Goal: Task Accomplishment & Management: Use online tool/utility

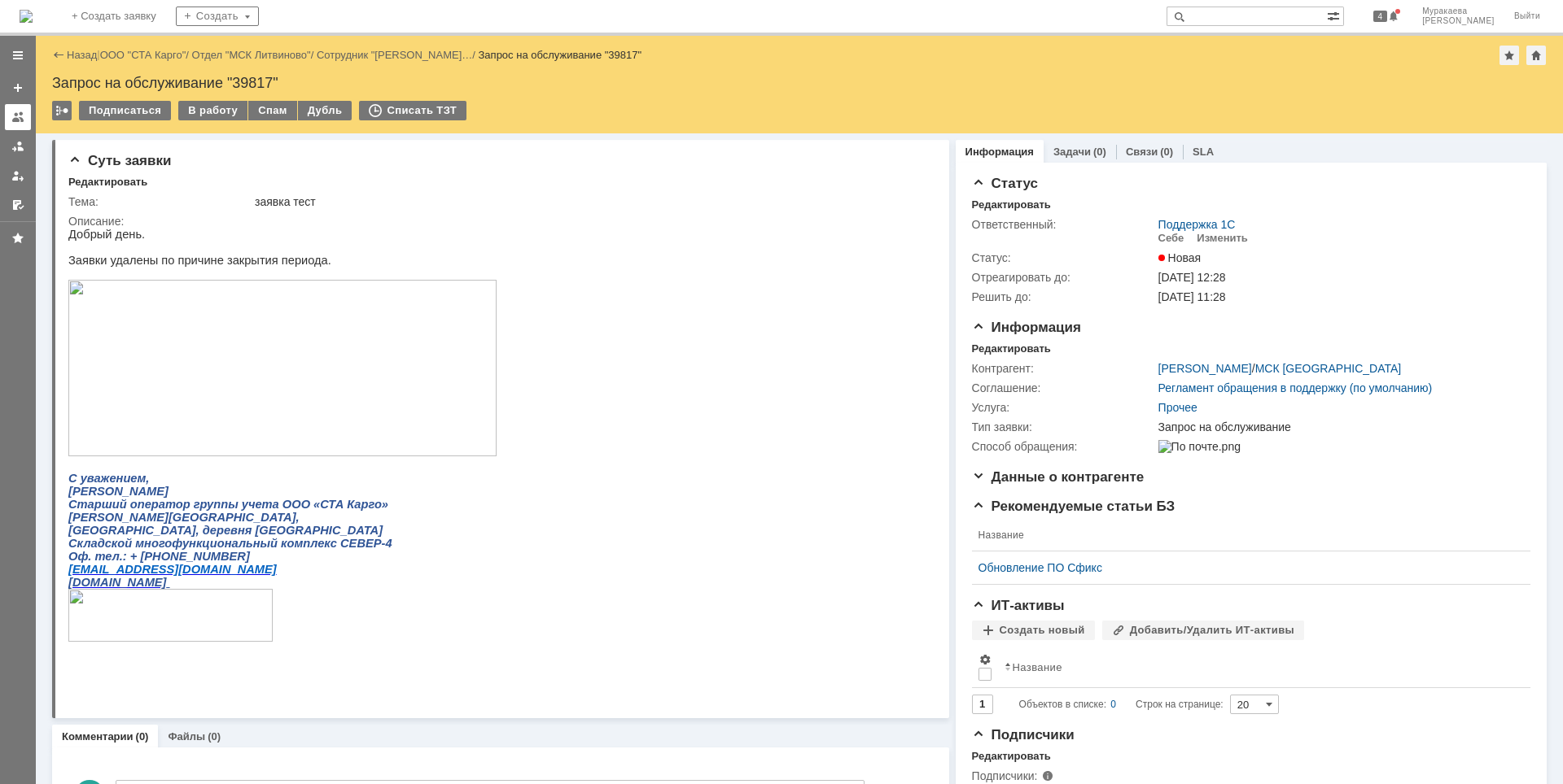
click at [22, 127] on link at bounding box center [17, 117] width 26 height 26
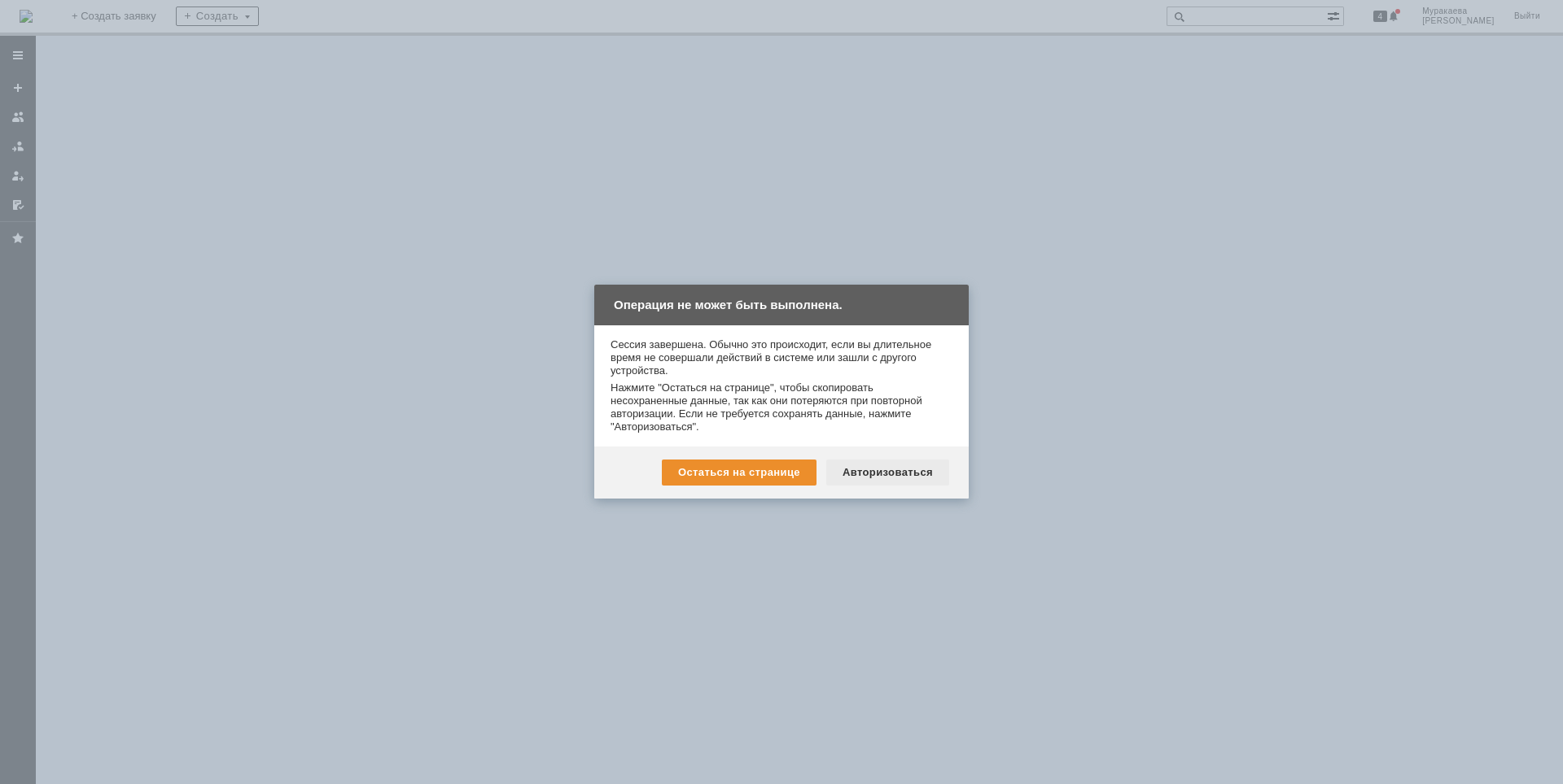
click at [852, 469] on div "Авторизоваться" at bounding box center [887, 472] width 123 height 26
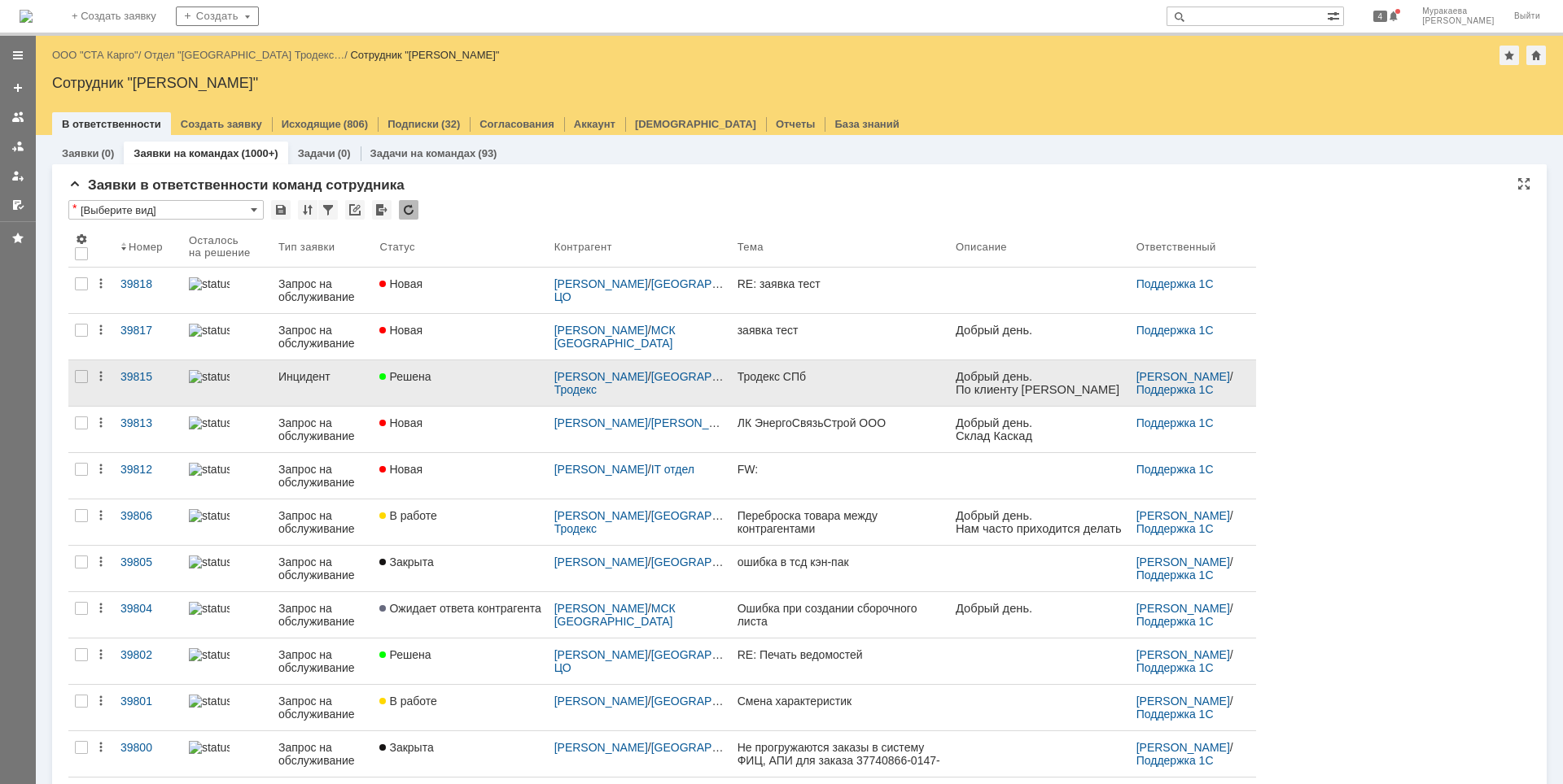
click at [317, 382] on div "Инцидент" at bounding box center [323, 377] width 88 height 13
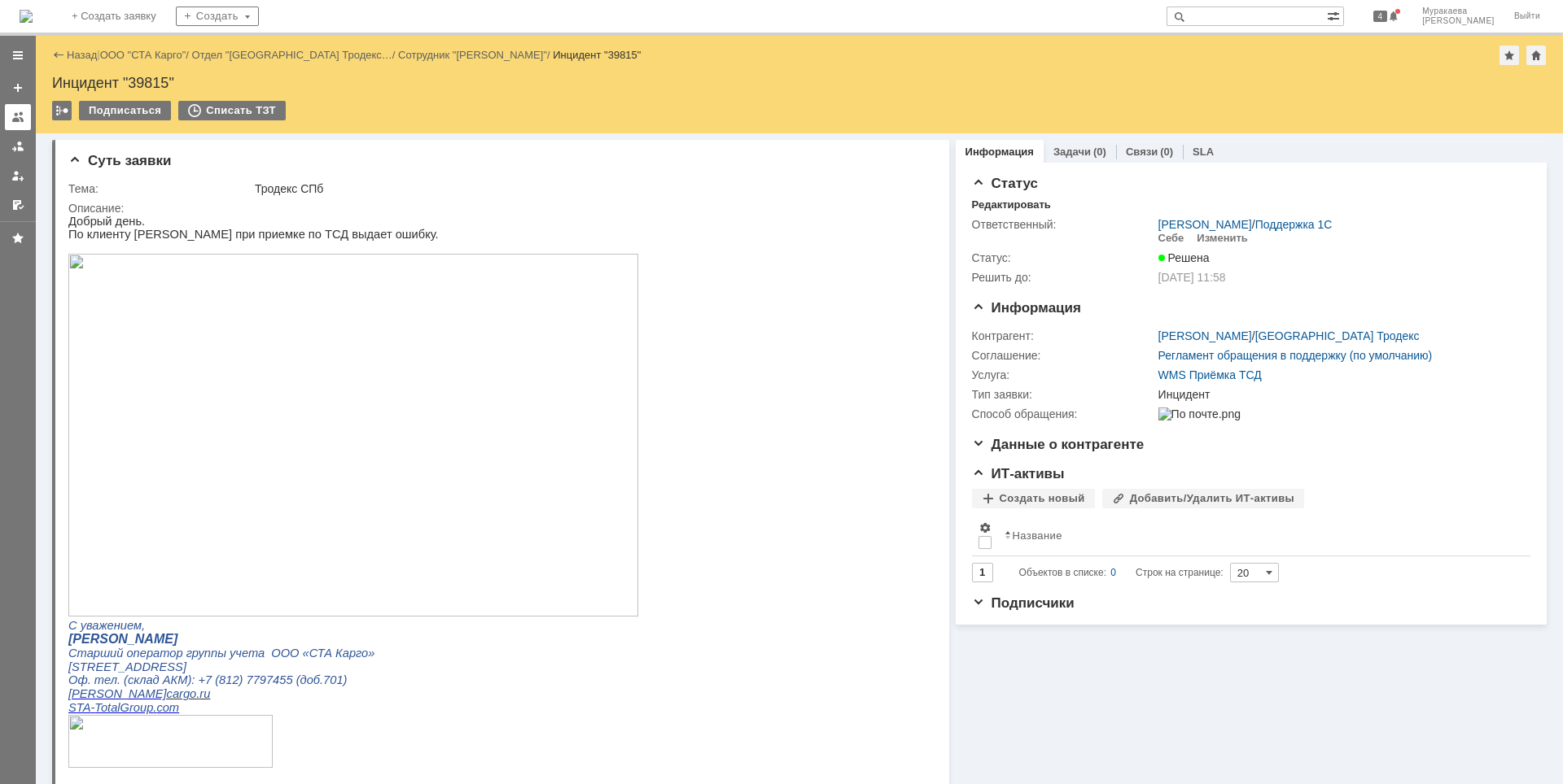
click at [13, 120] on div at bounding box center [18, 117] width 13 height 13
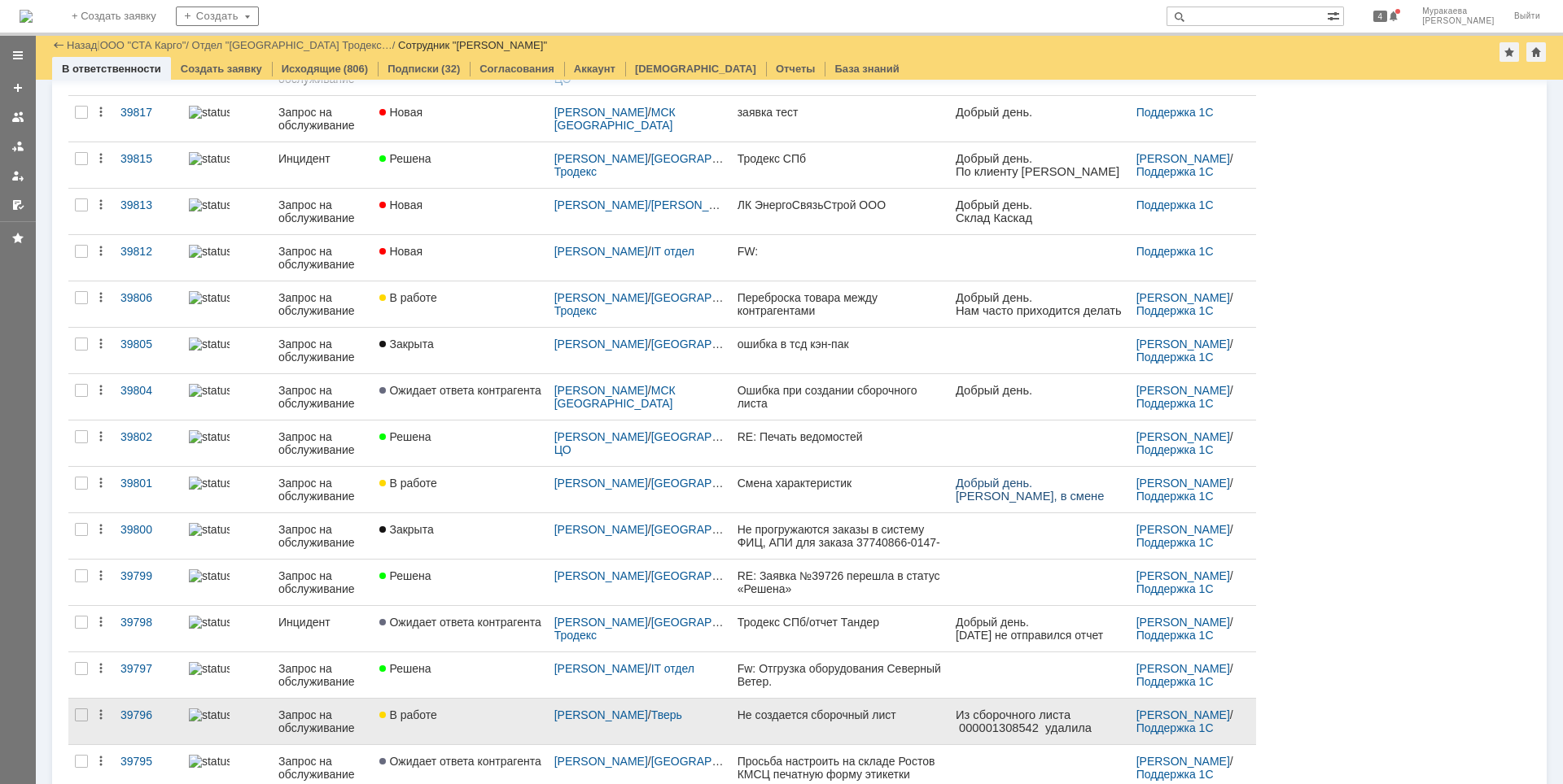
click at [336, 718] on div "Запрос на обслуживание" at bounding box center [323, 721] width 88 height 26
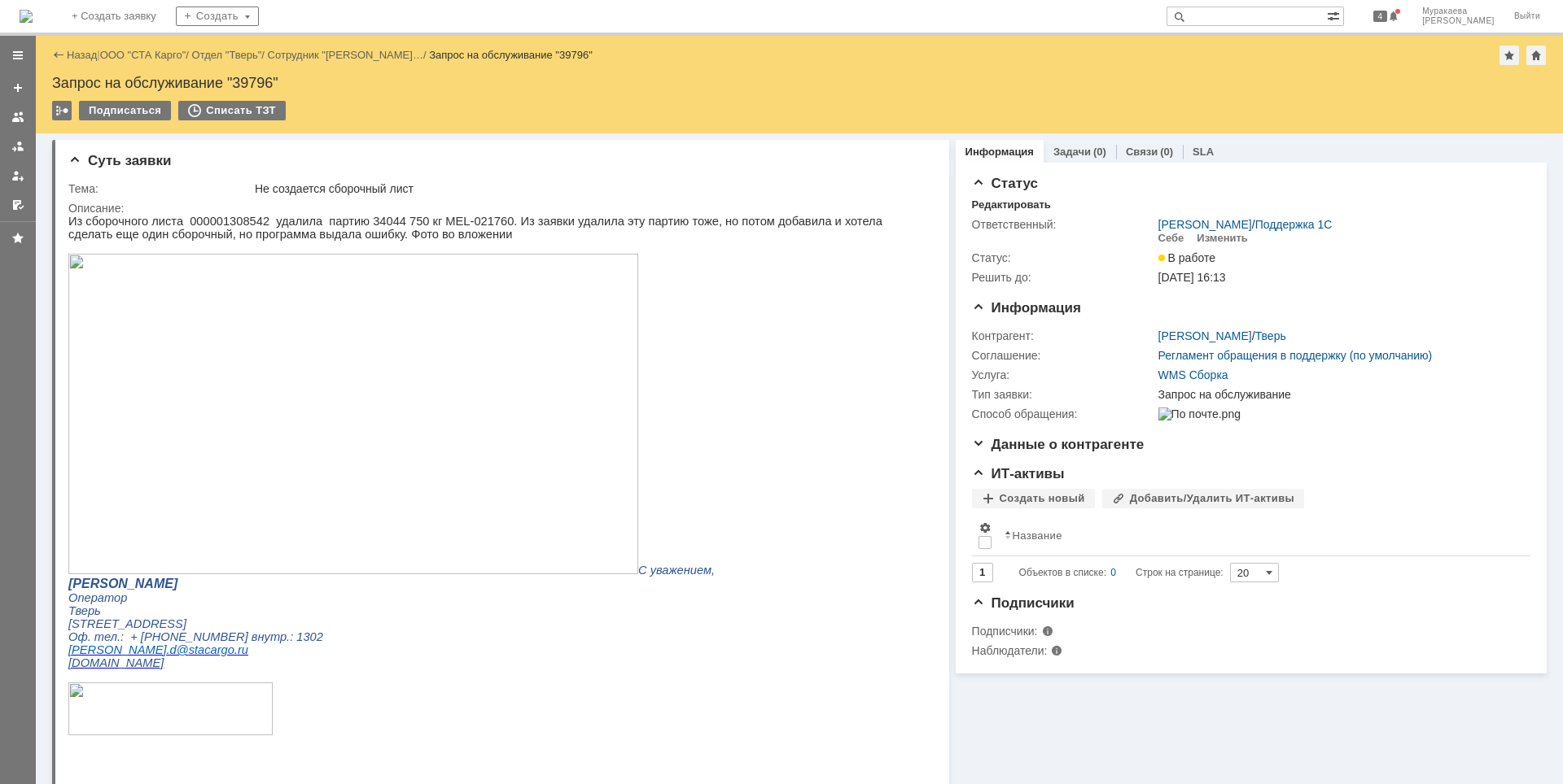
click at [207, 224] on p "Из сборочного листа 000001308542 удалила партию 34044 750 кг MEL-021760. Из зая…" at bounding box center [491, 395] width 846 height 362
click at [206, 224] on p "Из сборочного листа 000001308542 удалила партию 34044 750 кг MEL-021760. Из зая…" at bounding box center [491, 395] width 846 height 362
copy p "000001308542"
click at [479, 485] on img at bounding box center [352, 414] width 569 height 321
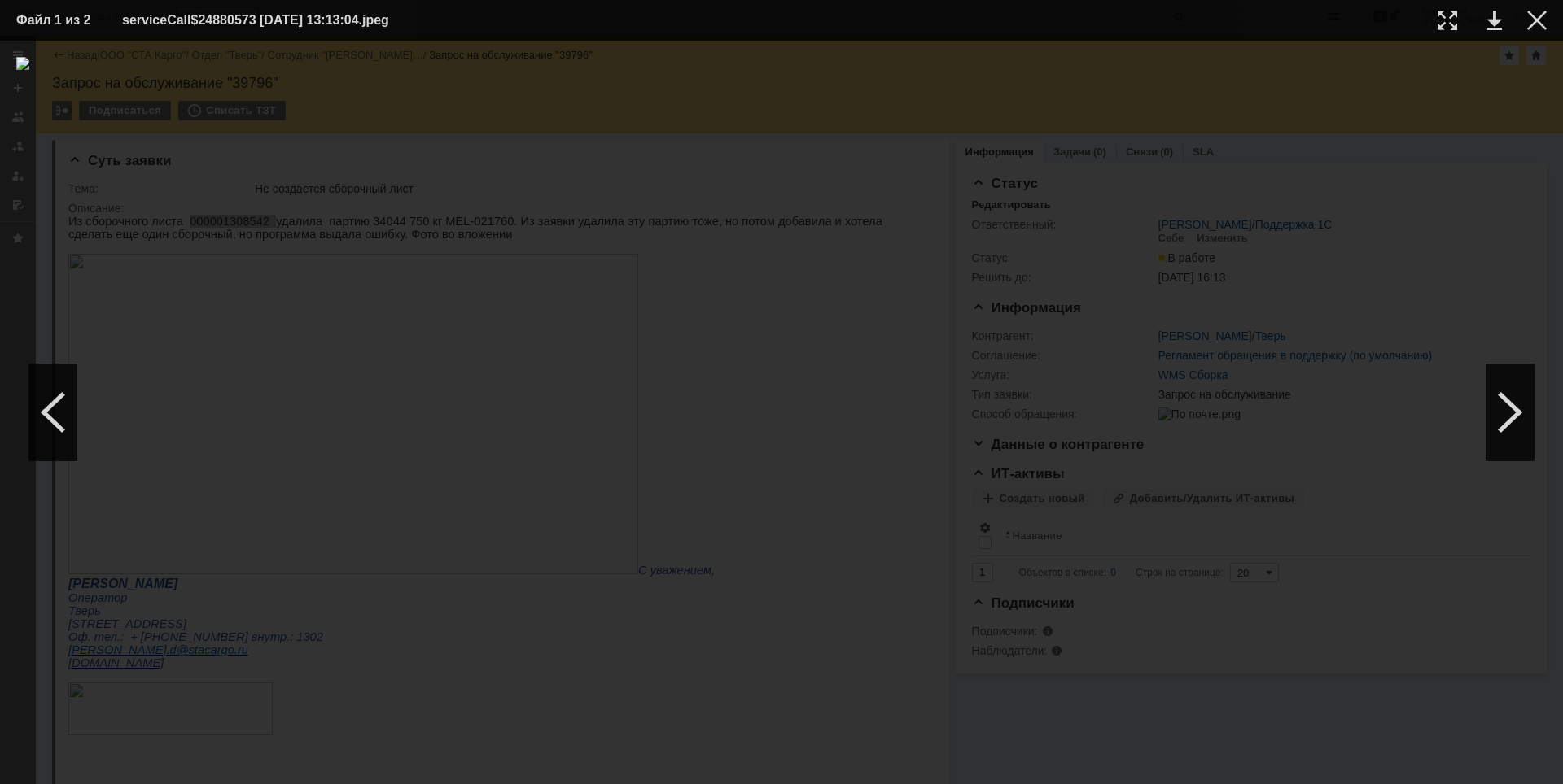
click at [909, 331] on img at bounding box center [782, 412] width 1530 height 711
click at [1540, 14] on div at bounding box center [1536, 20] width 19 height 19
